Goal: Obtain resource: Download file/media

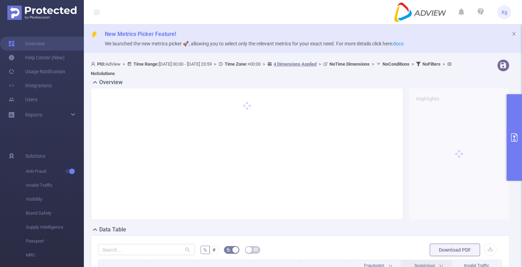
click at [511, 116] on button "primary" at bounding box center [514, 137] width 15 height 87
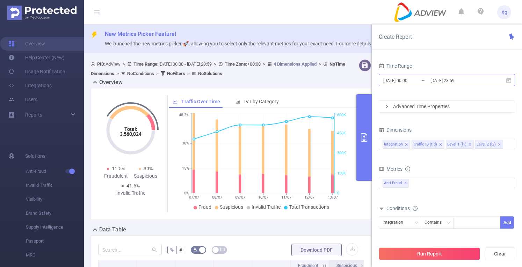
click at [413, 81] on input "[DATE] 00:00" at bounding box center [411, 80] width 57 height 9
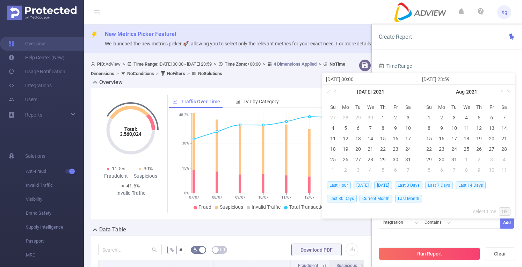
click at [438, 187] on span "Last 7 Days" at bounding box center [439, 186] width 28 height 8
type input "[DATE] 00:00"
type input "[DATE] 23:59"
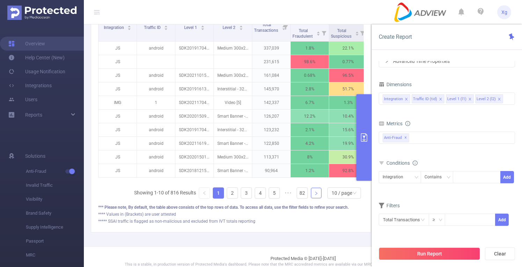
scroll to position [259, 0]
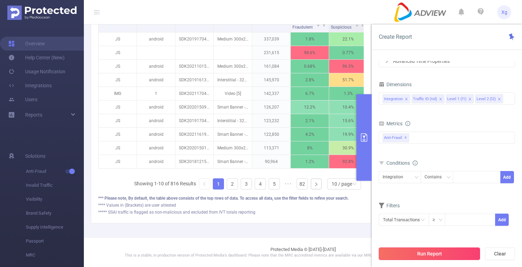
click at [418, 252] on button "Run Report" at bounding box center [429, 254] width 101 height 13
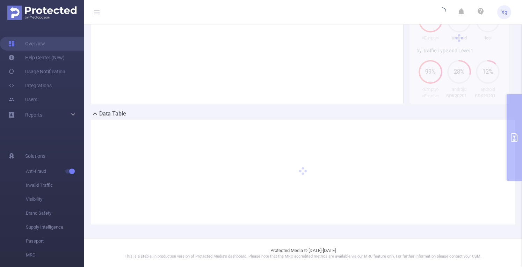
scroll to position [0, 0]
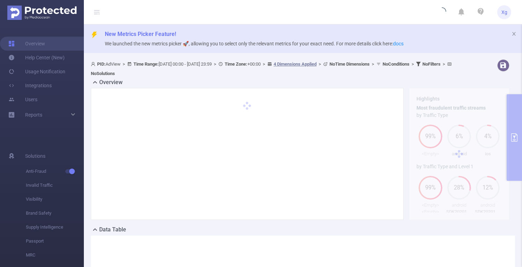
click at [510, 125] on div "PID: AdView > Time Range: [DATE] 00:00 - [DATE] 23:59 > Time Zone: +00:00 > 4 D…" at bounding box center [303, 206] width 438 height 298
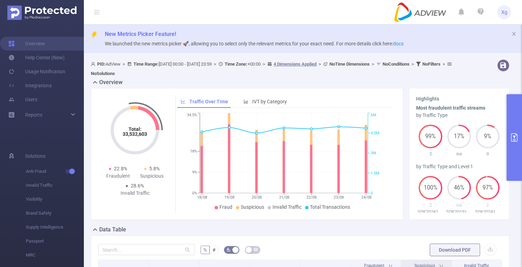
click at [514, 137] on icon "primary" at bounding box center [514, 137] width 6 height 8
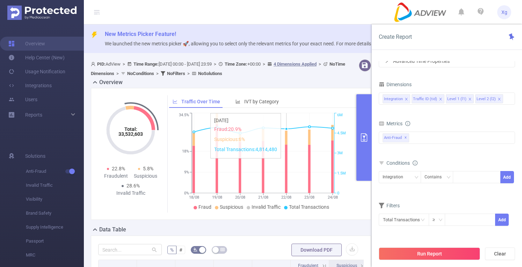
scroll to position [210, 0]
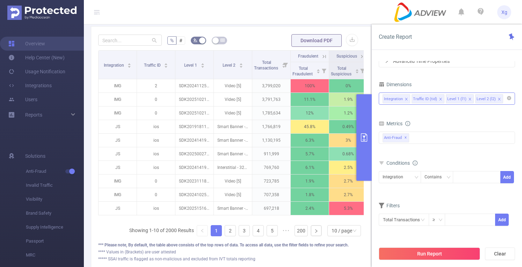
click at [497, 97] on icon "icon: close" at bounding box center [498, 98] width 3 height 3
click at [435, 255] on button "Run Report" at bounding box center [429, 254] width 101 height 13
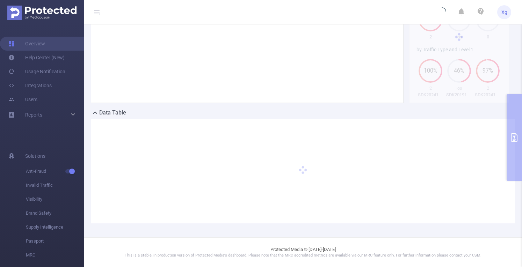
scroll to position [116, 0]
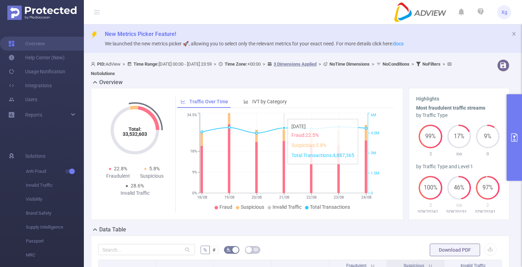
scroll to position [105, 0]
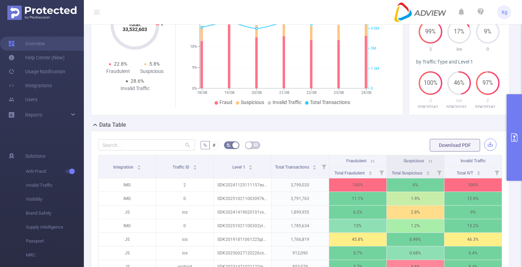
click at [489, 144] on button "button" at bounding box center [490, 145] width 12 height 12
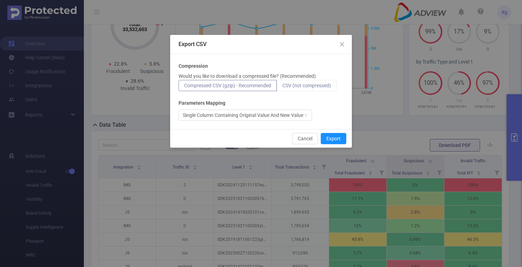
click at [320, 87] on span "CSV (not compressed)" at bounding box center [306, 86] width 49 height 6
click at [282, 87] on input "CSV (not compressed)" at bounding box center [282, 87] width 0 height 0
click at [334, 137] on button "Export" at bounding box center [334, 138] width 26 height 11
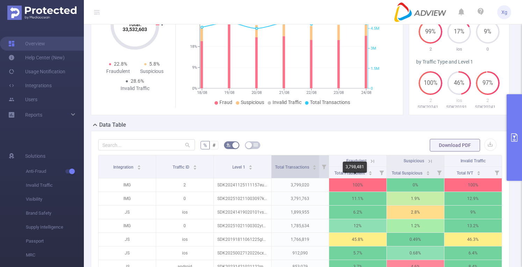
click at [309, 170] on div "Total Transactions" at bounding box center [296, 166] width 42 height 7
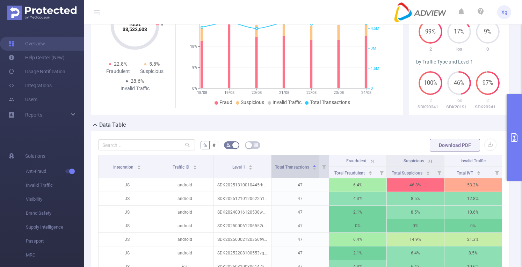
click at [309, 170] on div "Total Transactions" at bounding box center [296, 166] width 42 height 7
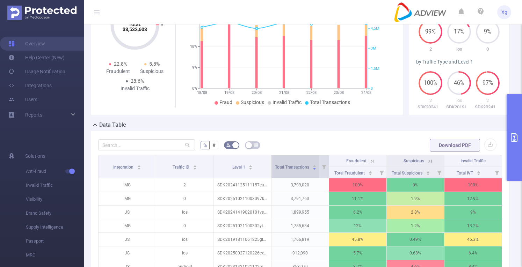
scroll to position [210, 0]
